Goal: Information Seeking & Learning: Learn about a topic

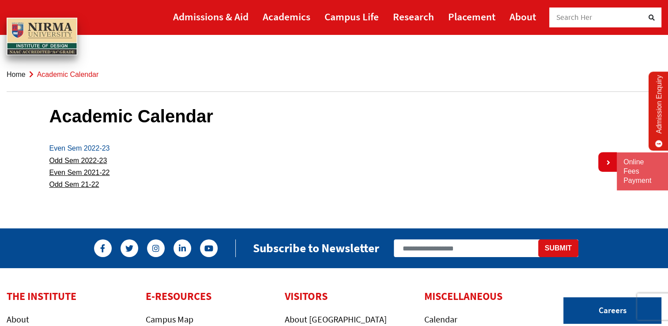
click at [80, 148] on link "Even Sem 2022-23" at bounding box center [79, 148] width 60 height 8
click at [75, 186] on link "Odd Sem 21-22" at bounding box center [74, 185] width 50 height 8
click at [90, 170] on link "Even Sem 2021-22" at bounding box center [79, 173] width 60 height 8
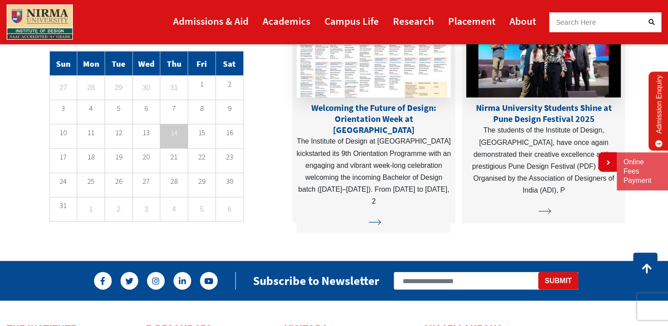
scroll to position [2207, 0]
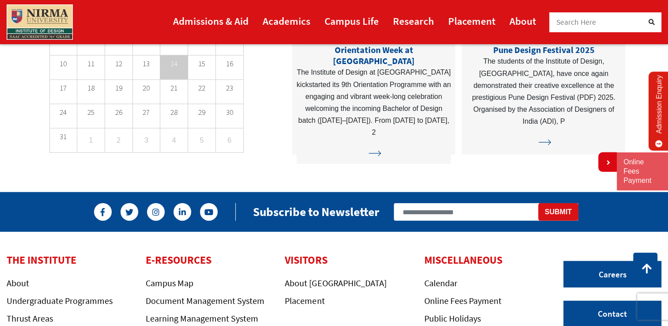
click at [176, 69] on p "14" at bounding box center [173, 64] width 27 height 12
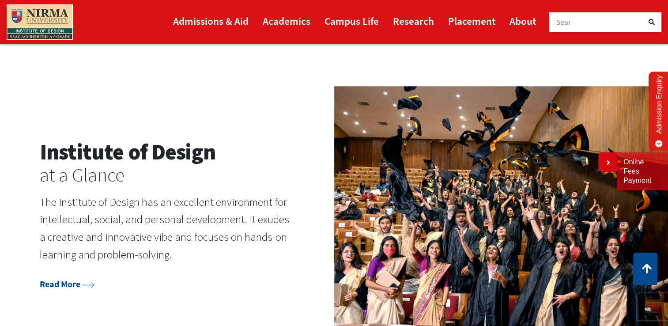
scroll to position [1177, 0]
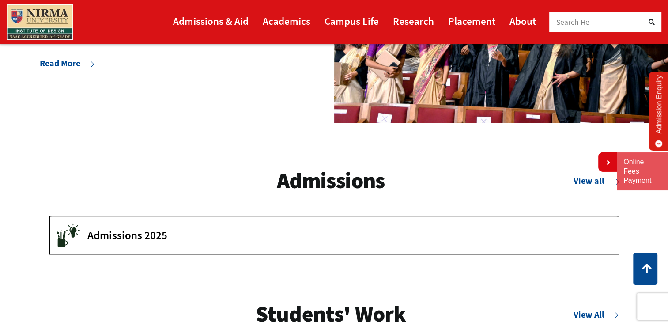
click at [119, 235] on span "Admissions 2025" at bounding box center [346, 234] width 518 height 13
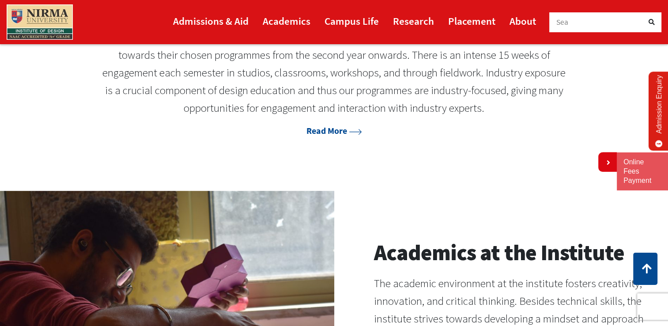
scroll to position [735, 0]
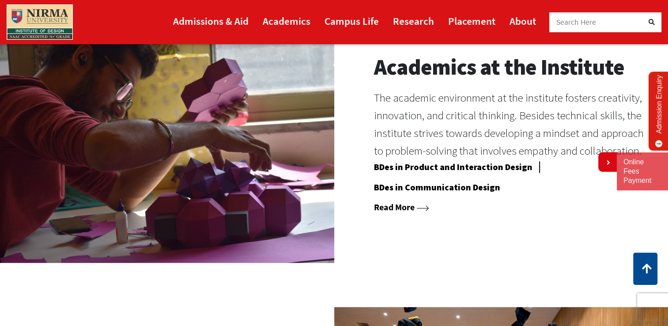
click at [400, 209] on link "Read More" at bounding box center [401, 206] width 55 height 11
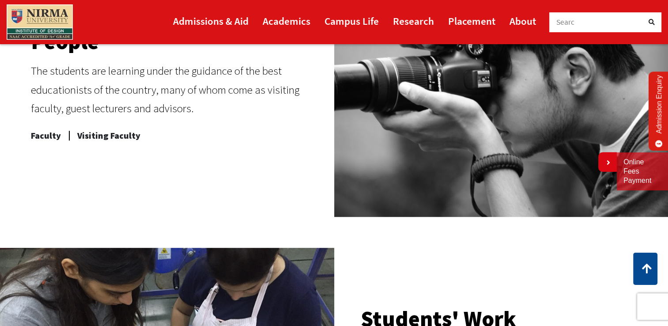
scroll to position [441, 0]
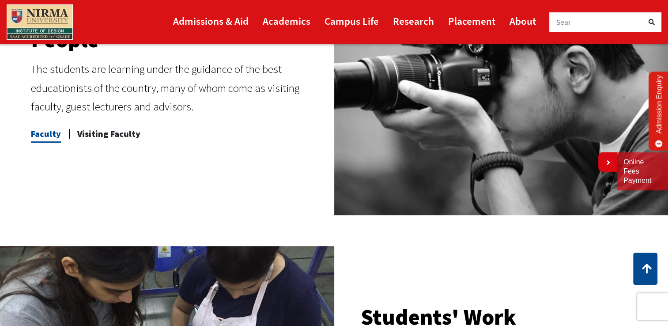
click at [47, 135] on span "Faculty" at bounding box center [46, 134] width 30 height 18
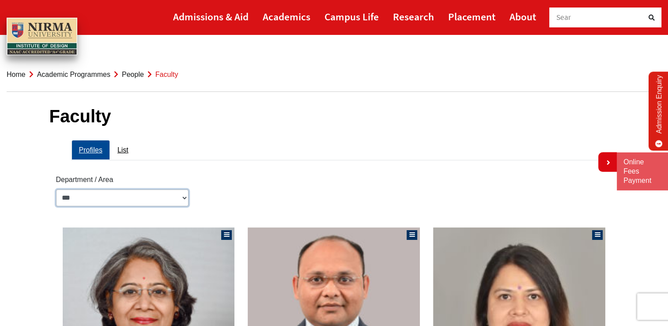
click at [147, 194] on select "**********" at bounding box center [122, 197] width 132 height 17
select select "**********"
click at [56, 189] on select "**********" at bounding box center [122, 197] width 132 height 17
click at [124, 147] on link "List" at bounding box center [123, 150] width 26 height 20
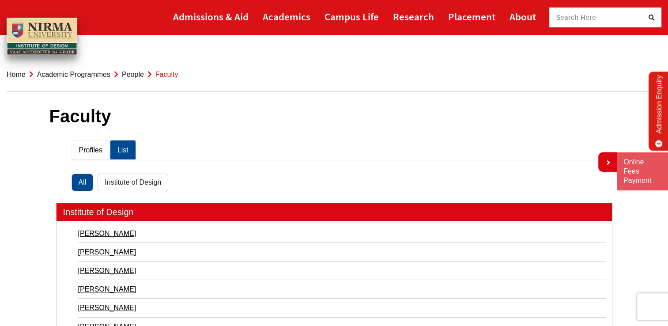
click at [90, 153] on link "Profiles" at bounding box center [90, 150] width 38 height 20
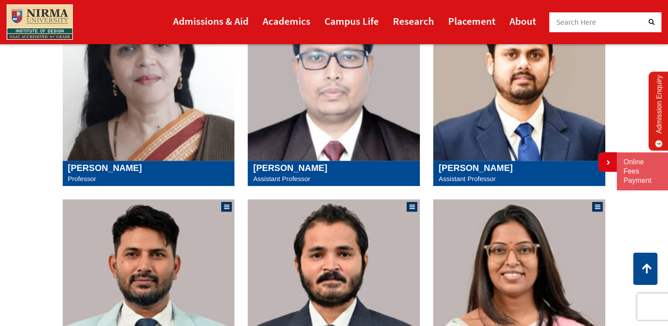
scroll to position [662, 0]
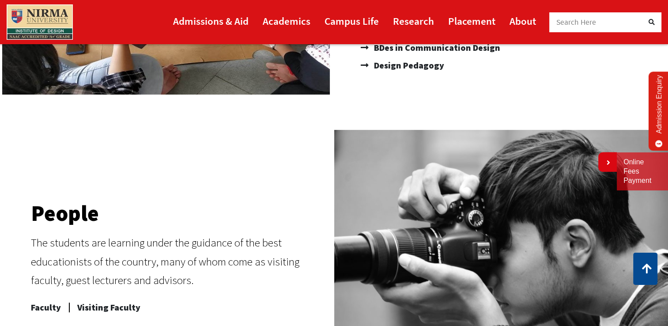
scroll to position [294, 0]
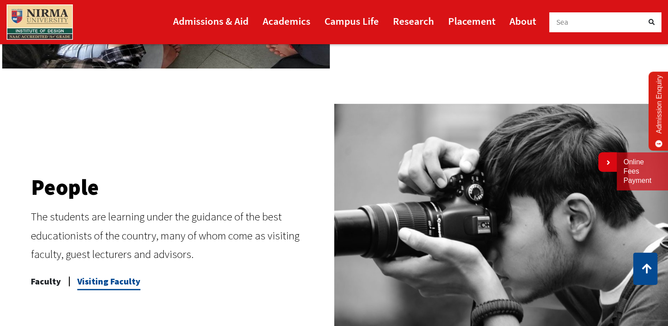
click at [92, 285] on span "Visiting Faculty" at bounding box center [108, 281] width 63 height 18
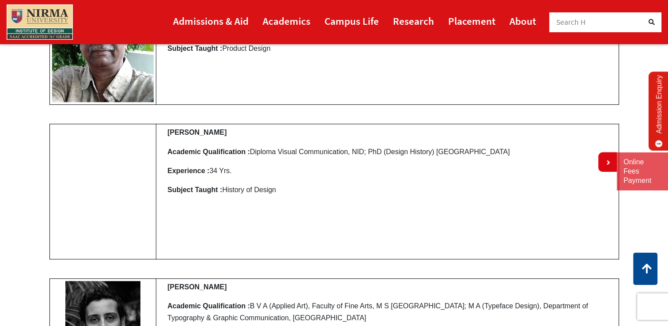
scroll to position [3604, 0]
